Goal: Check status: Check status

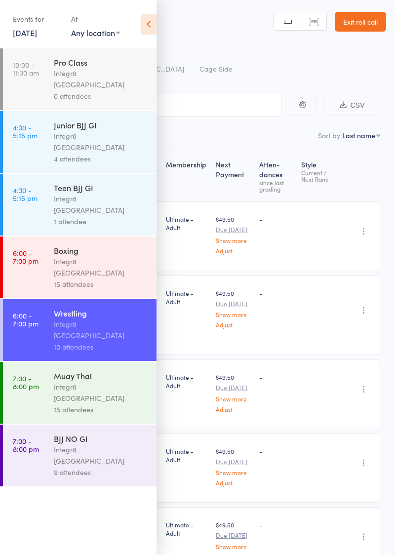
click at [26, 38] on link "[DATE]" at bounding box center [25, 32] width 24 height 11
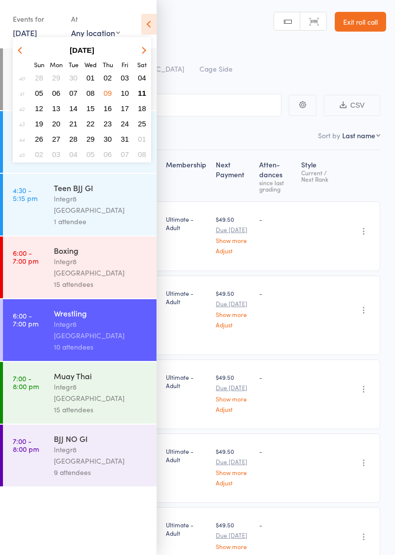
click at [143, 92] on span "11" at bounding box center [142, 93] width 8 height 8
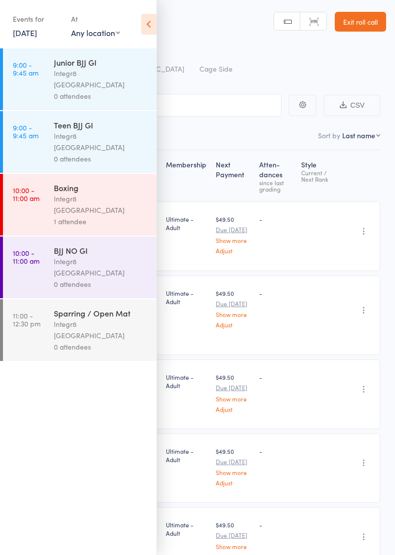
click at [116, 193] on div "Integr8 [GEOGRAPHIC_DATA]" at bounding box center [101, 204] width 94 height 23
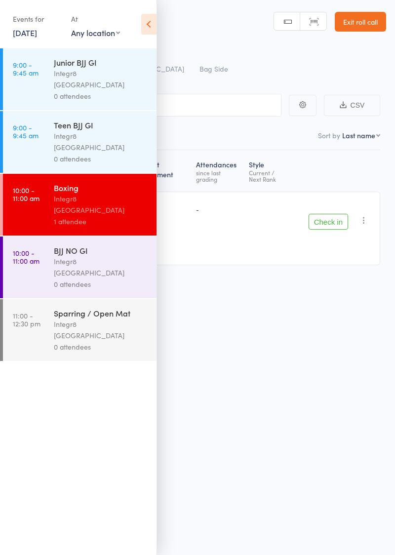
click at [154, 32] on icon at bounding box center [148, 24] width 15 height 21
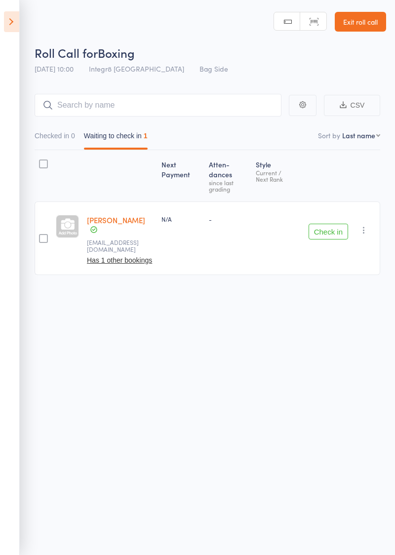
click at [14, 27] on icon at bounding box center [11, 21] width 15 height 21
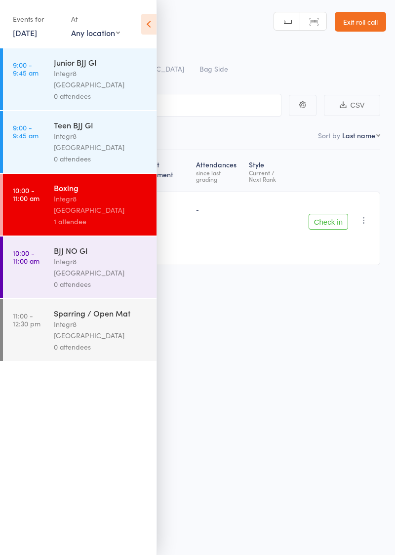
click at [104, 90] on div "0 attendees" at bounding box center [101, 95] width 94 height 11
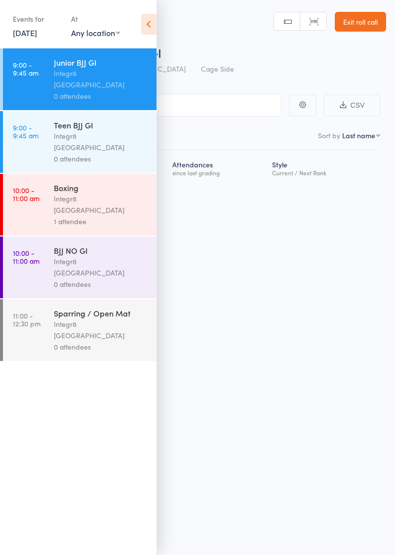
click at [147, 32] on icon at bounding box center [148, 24] width 15 height 21
